Goal: Task Accomplishment & Management: Use online tool/utility

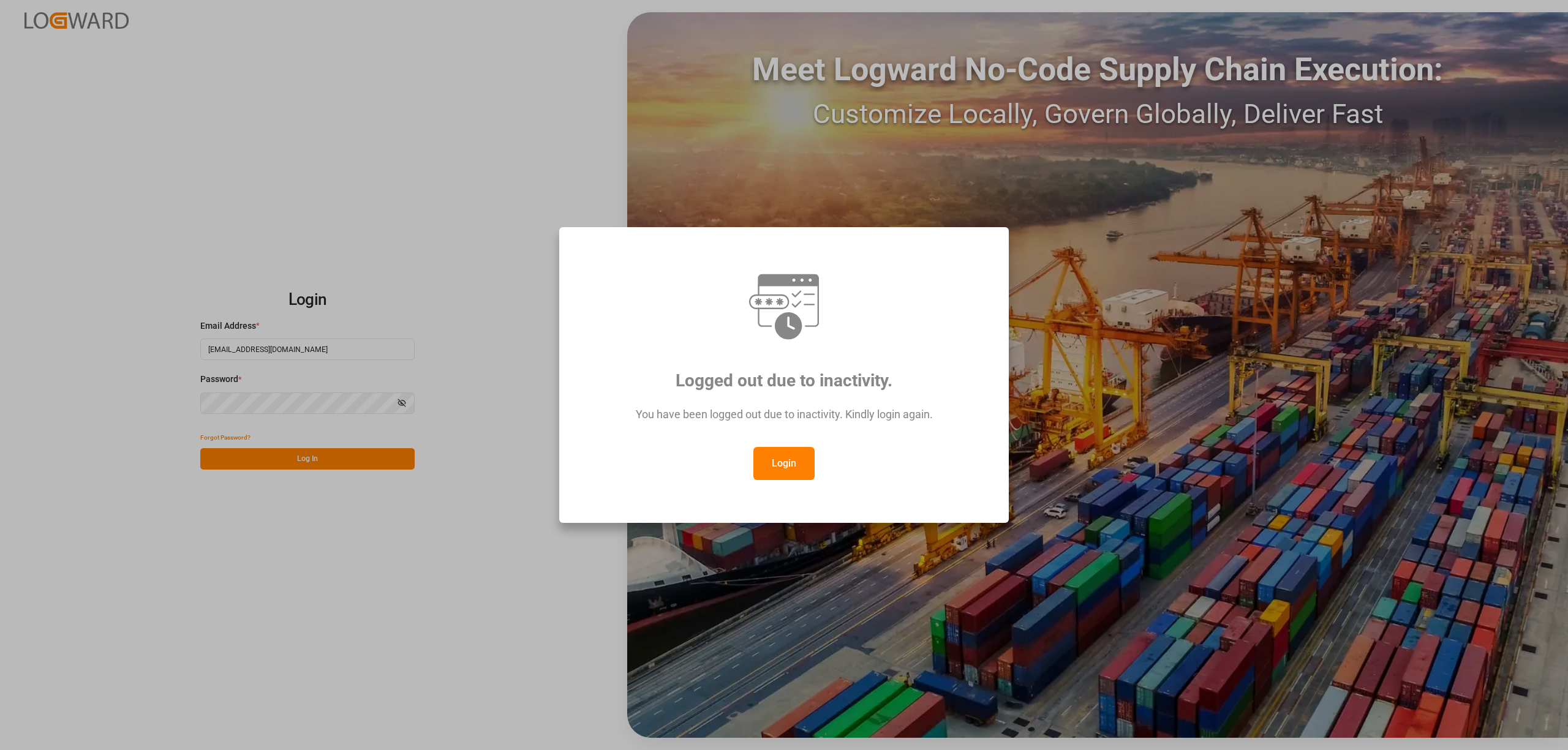
click at [777, 469] on button "Login" at bounding box center [784, 463] width 61 height 33
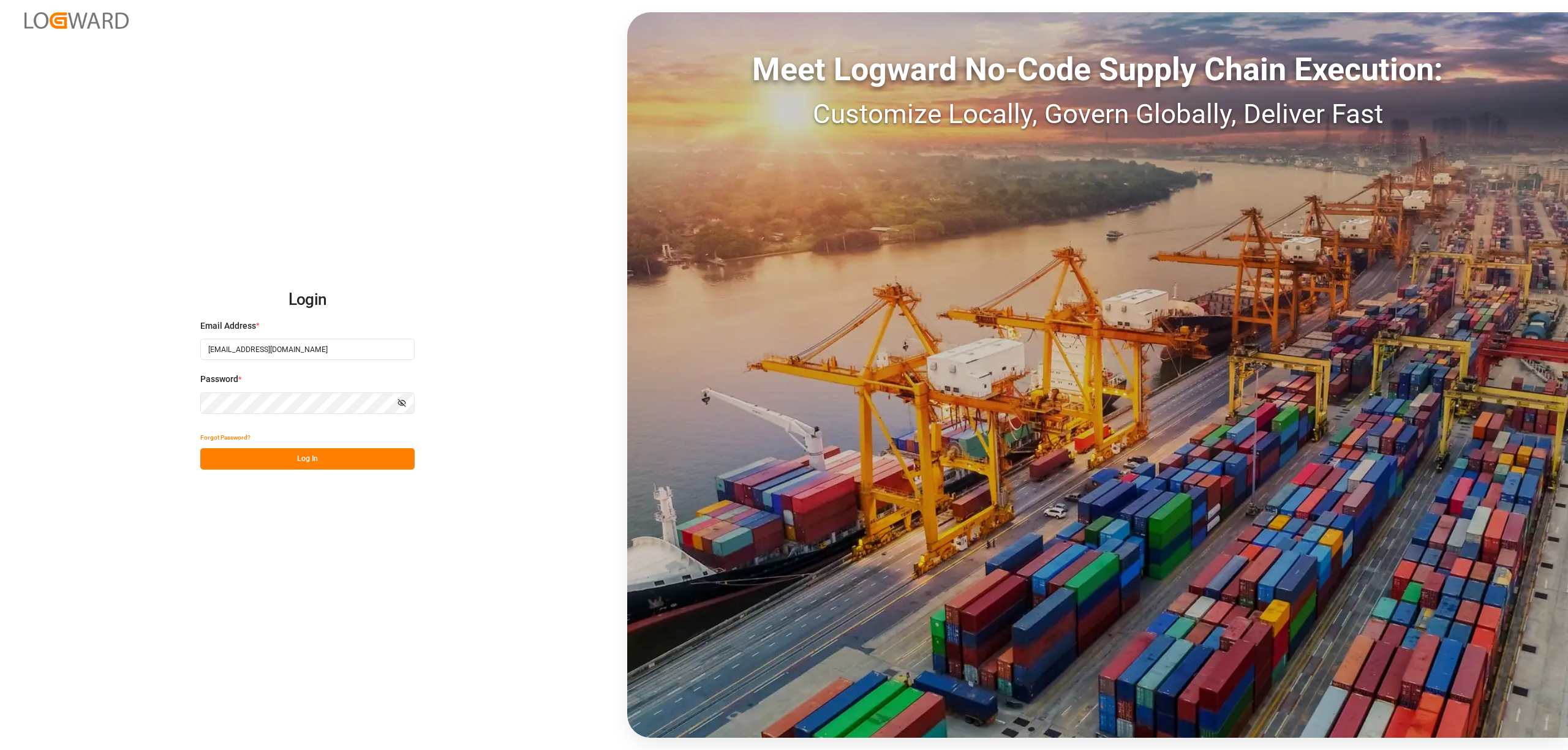
click at [338, 454] on button "Log In" at bounding box center [307, 459] width 214 height 21
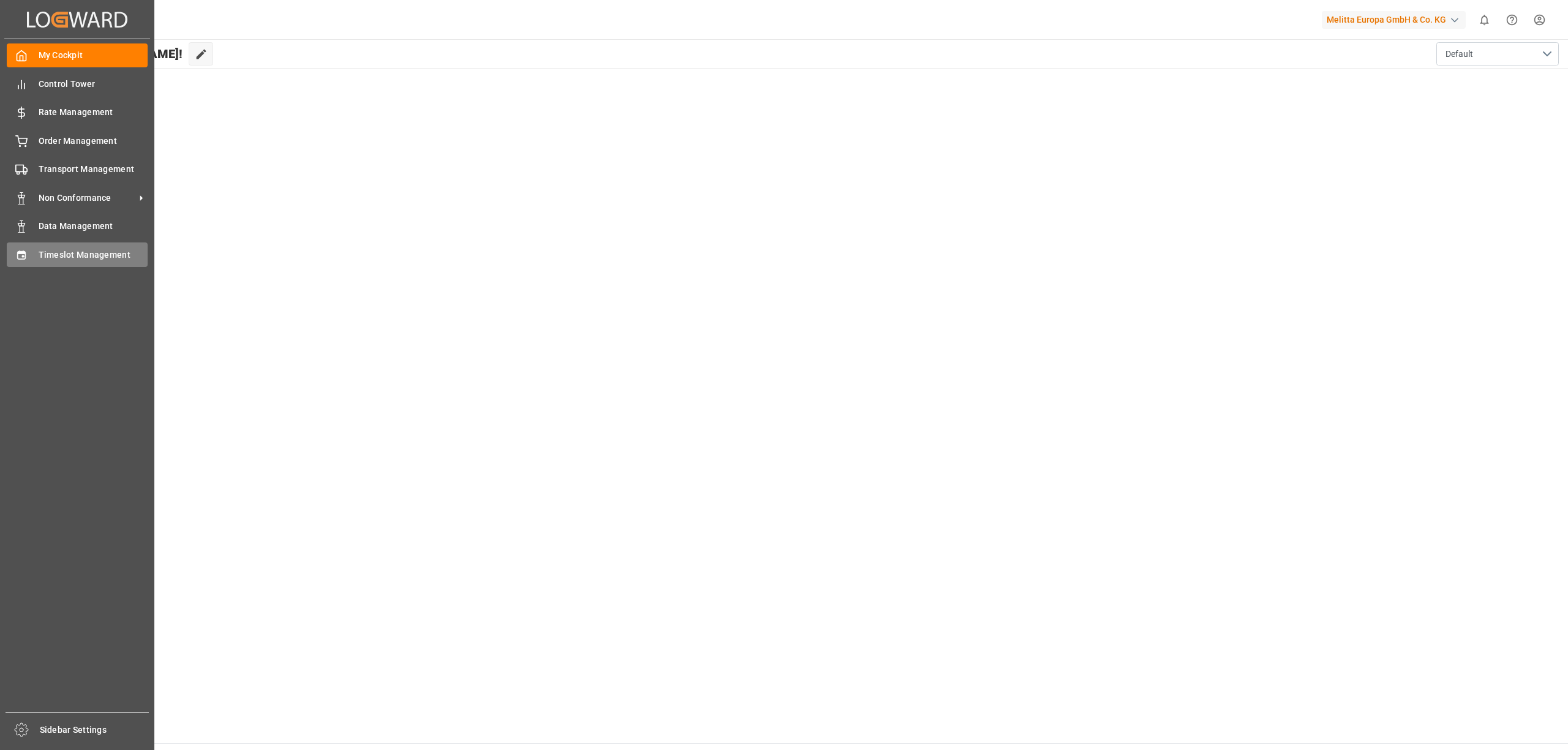
click at [22, 242] on div "Timeslot Management Timeslot Management" at bounding box center [77, 254] width 141 height 24
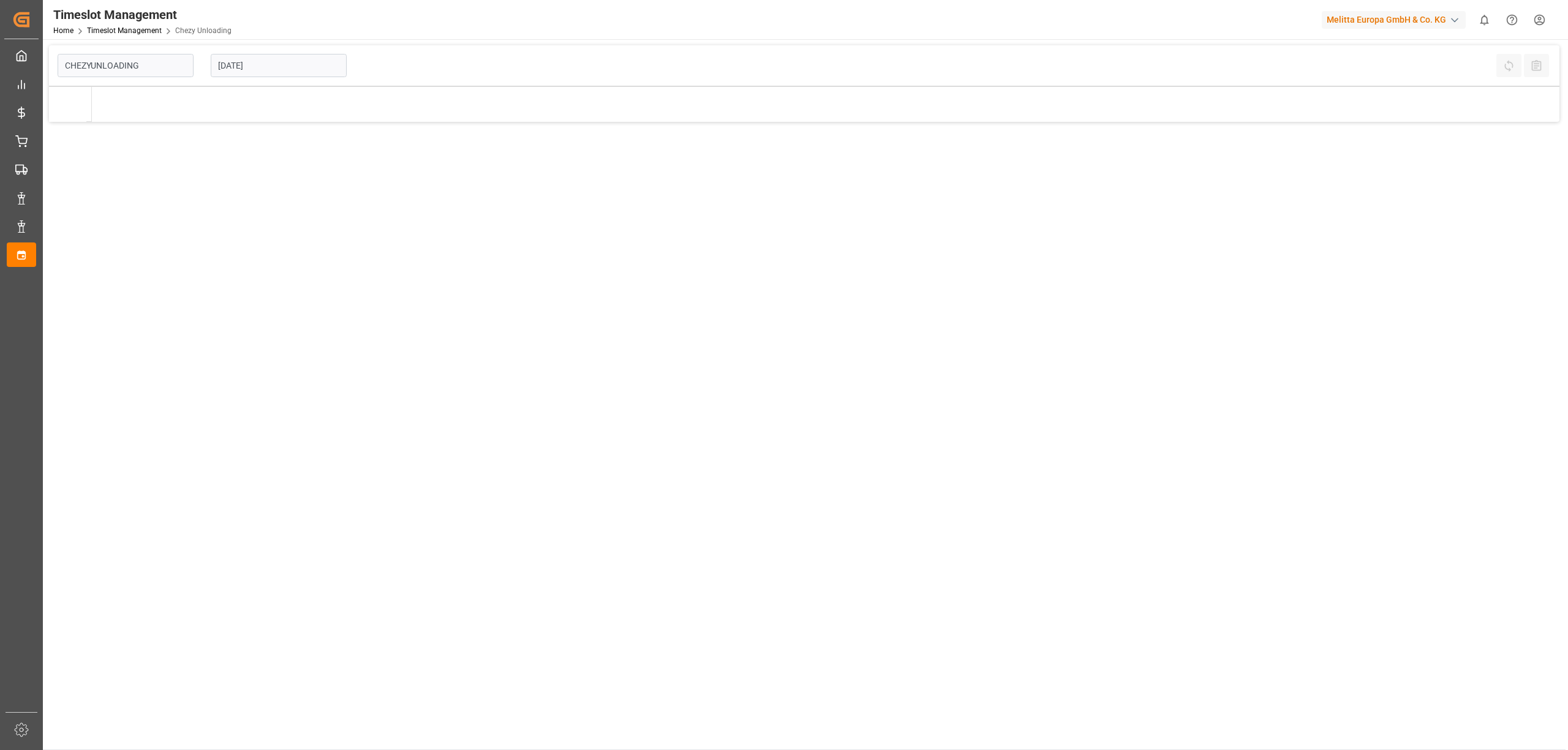
type input "Chezy Unloading"
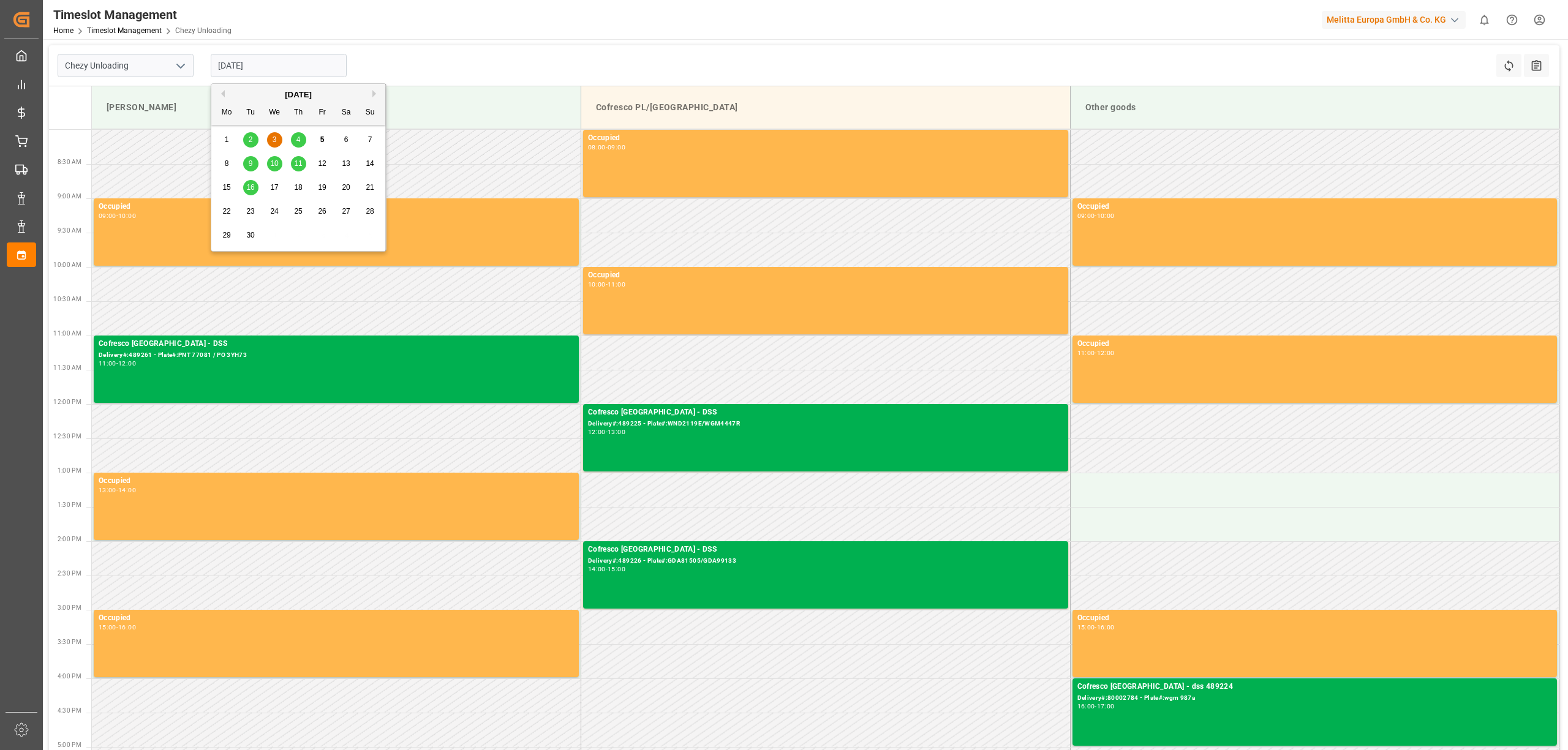
click at [245, 65] on input "[DATE]" at bounding box center [278, 66] width 136 height 23
click at [273, 164] on span "10" at bounding box center [274, 164] width 8 height 8
type input "[DATE]"
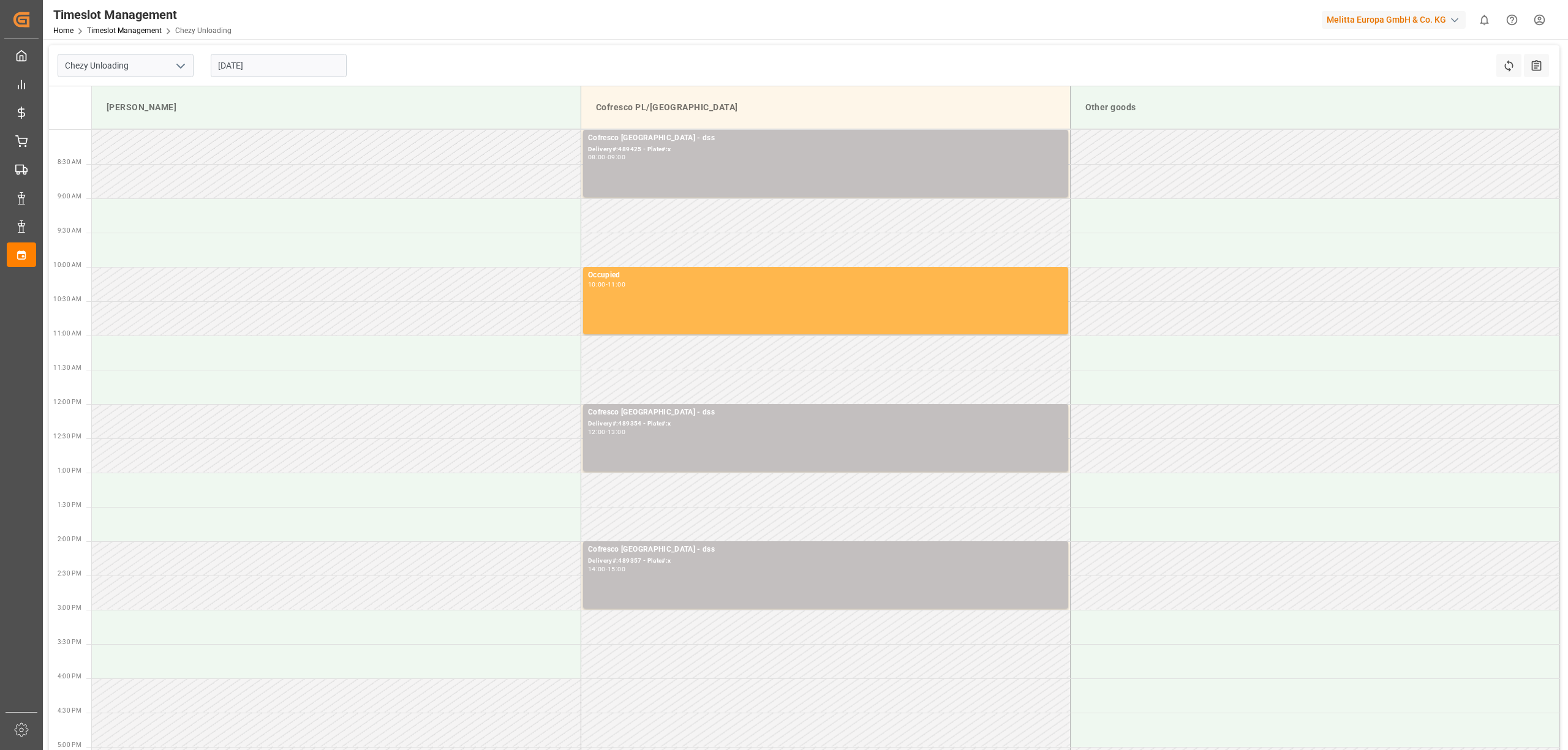
click at [501, 47] on div "Chezy Unloading [DATE] Refresh Time Slots All Audits" at bounding box center [804, 66] width 1511 height 41
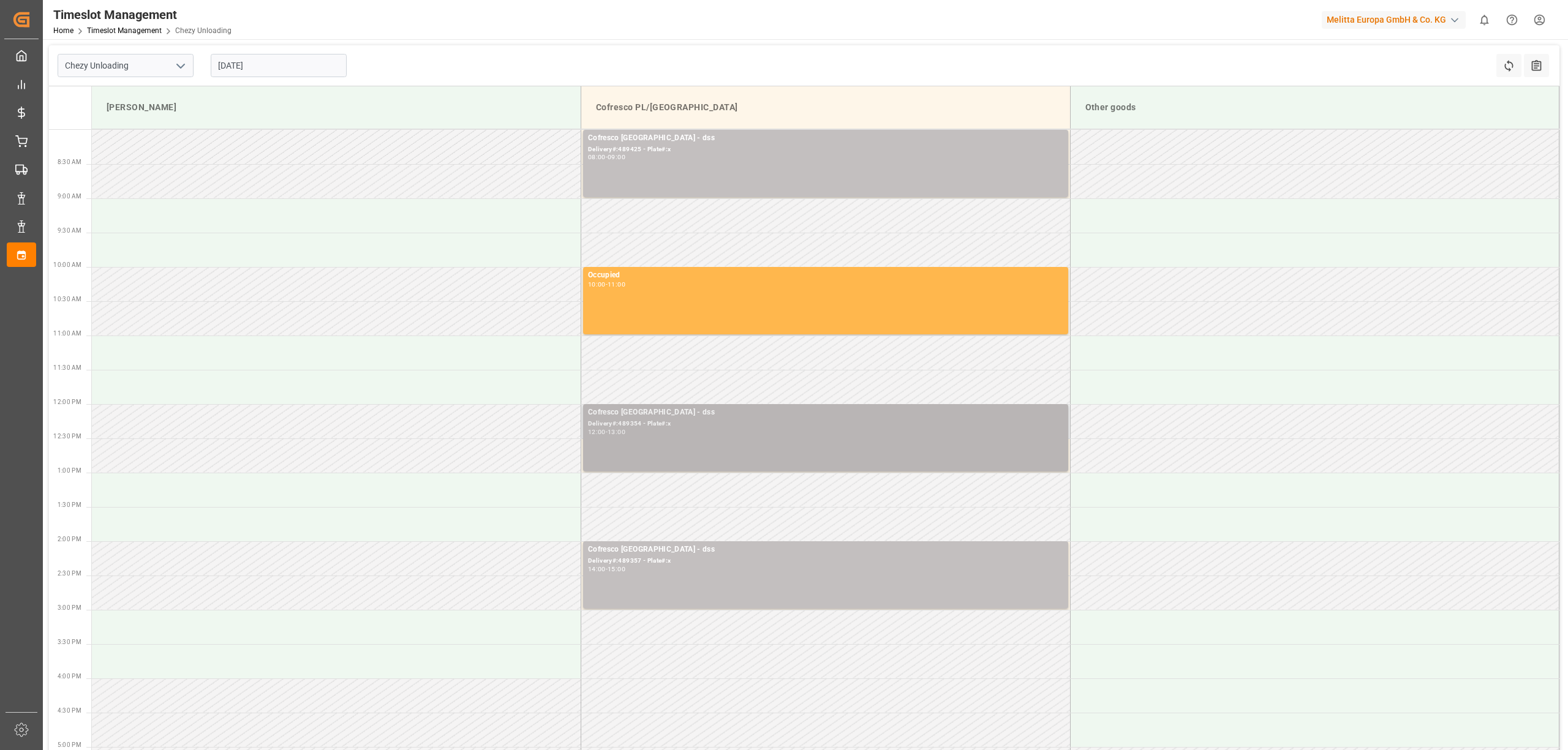
click at [705, 439] on div "Cofresco [GEOGRAPHIC_DATA] - dss Delivery#:489354 - Plate#:x 12:00 - 13:00" at bounding box center [825, 438] width 475 height 62
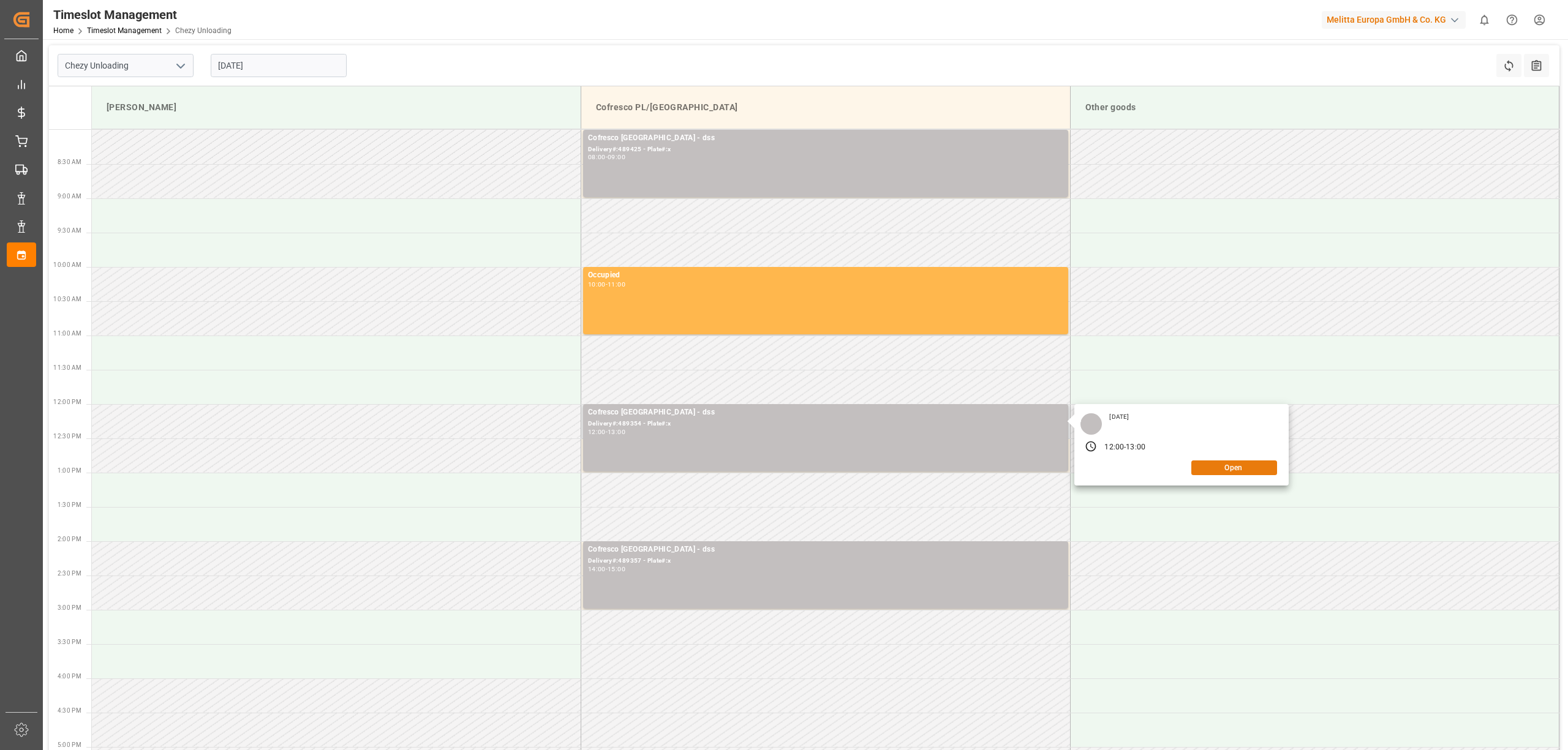
click at [1221, 463] on button "Open" at bounding box center [1234, 468] width 86 height 15
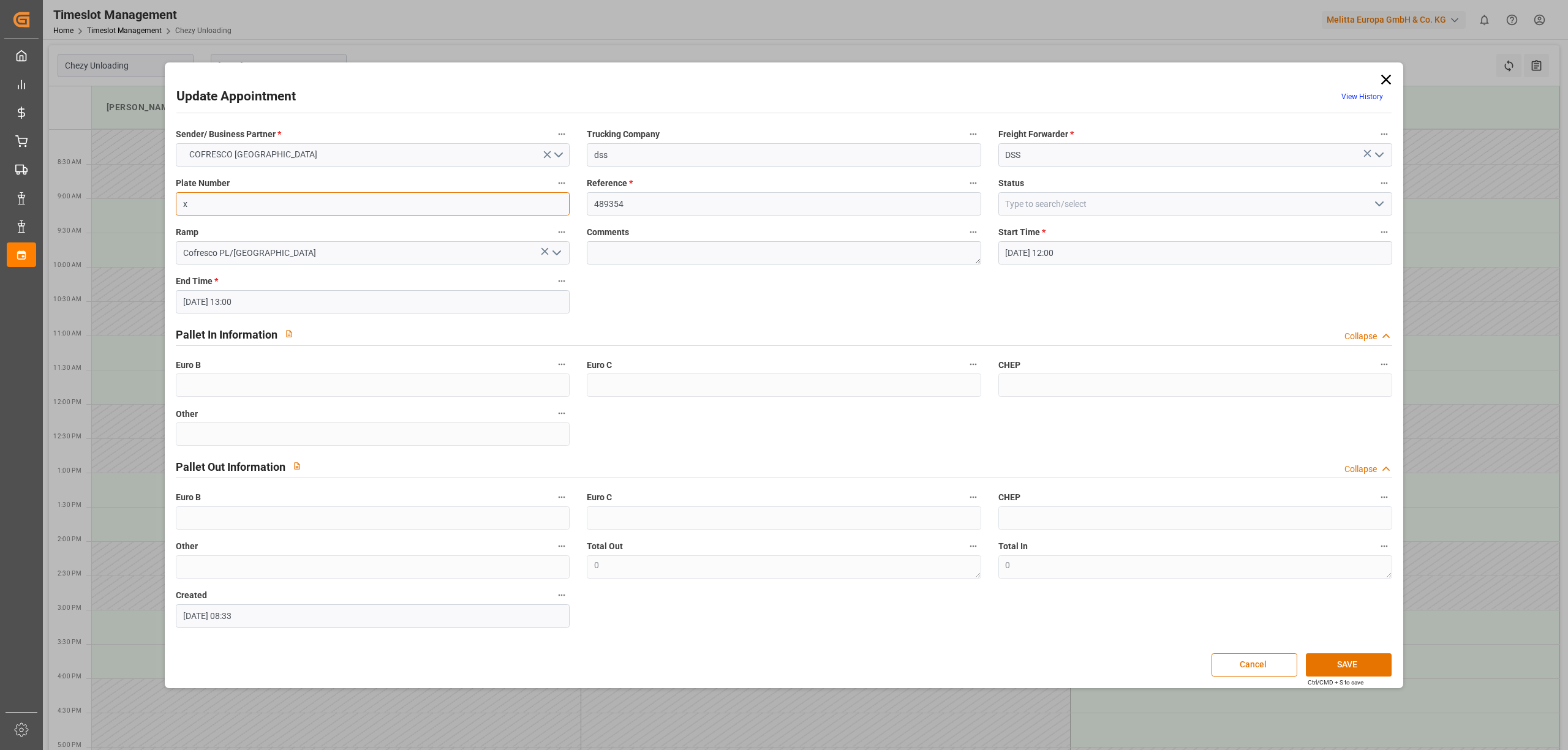
click at [327, 203] on input "x" at bounding box center [372, 204] width 394 height 23
paste input "WND2119E/WGM4447R"
type input "WND2119E/WGM4447R"
click at [1355, 659] on button "SAVE" at bounding box center [1348, 665] width 86 height 23
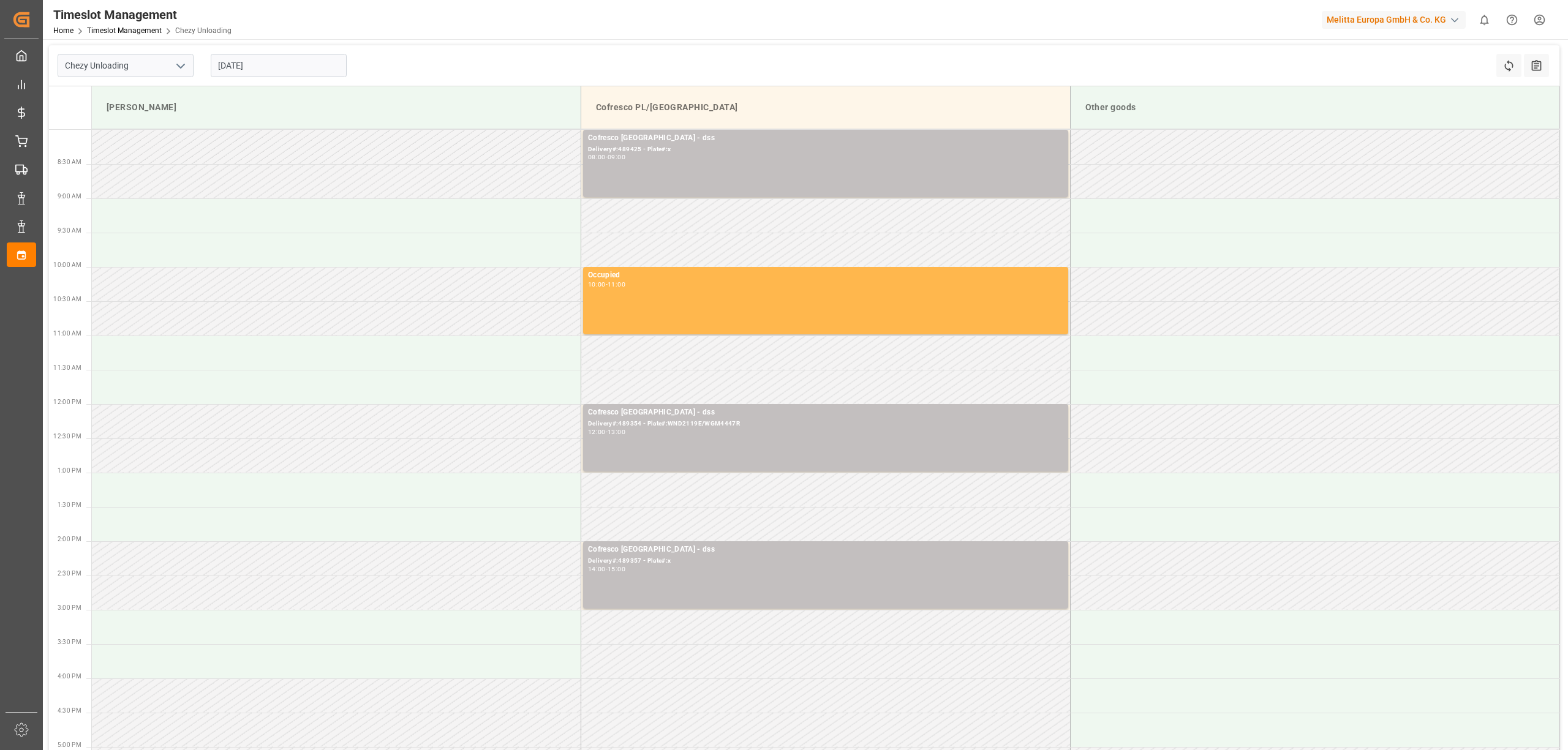
click at [784, 37] on div "Timeslot Management Home Timeslot Management Chezy Unloading Melitta Europa Gmb…" at bounding box center [801, 19] width 1533 height 39
